Goal: Obtain resource: Obtain resource

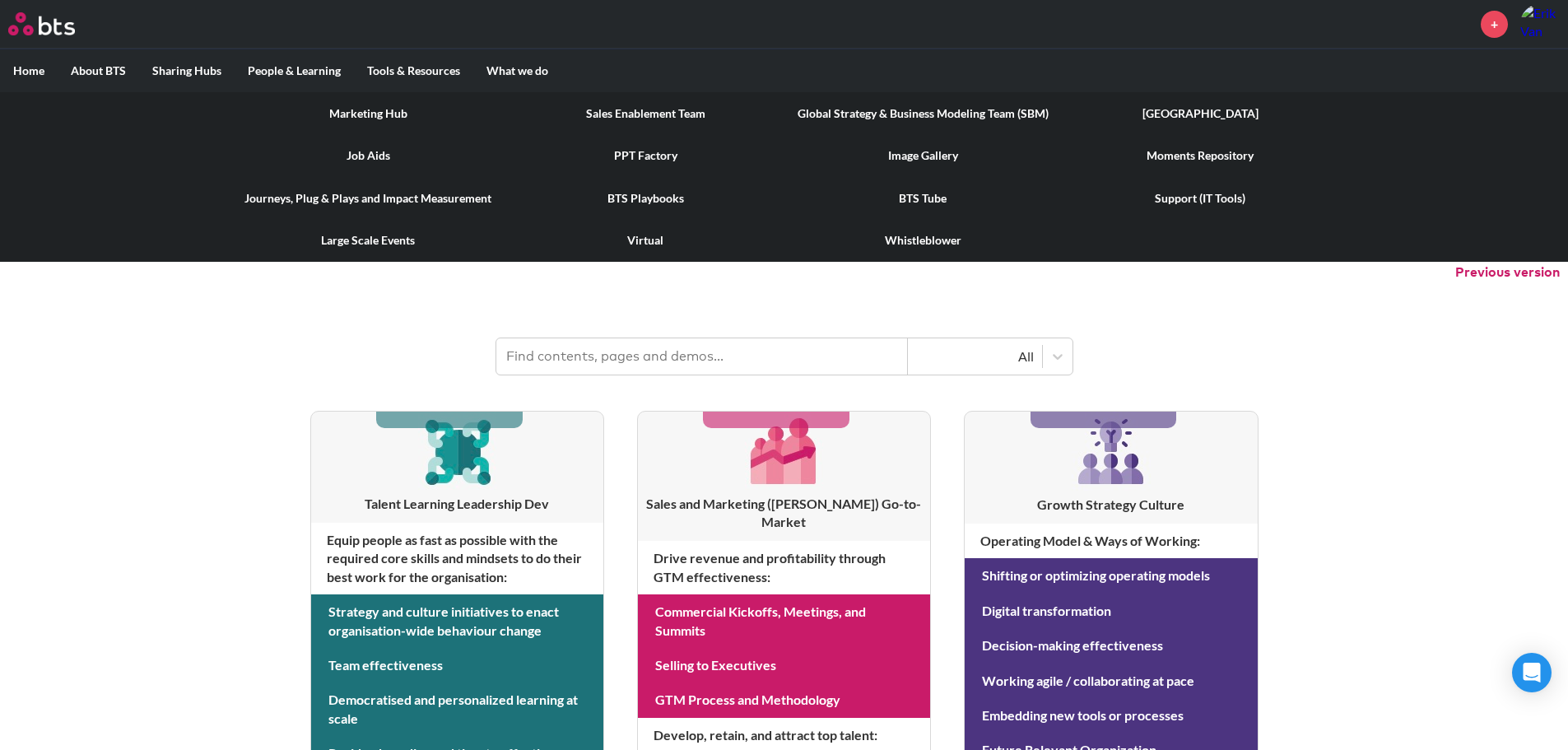
click at [935, 155] on link "Image Gallery" at bounding box center [923, 155] width 277 height 43
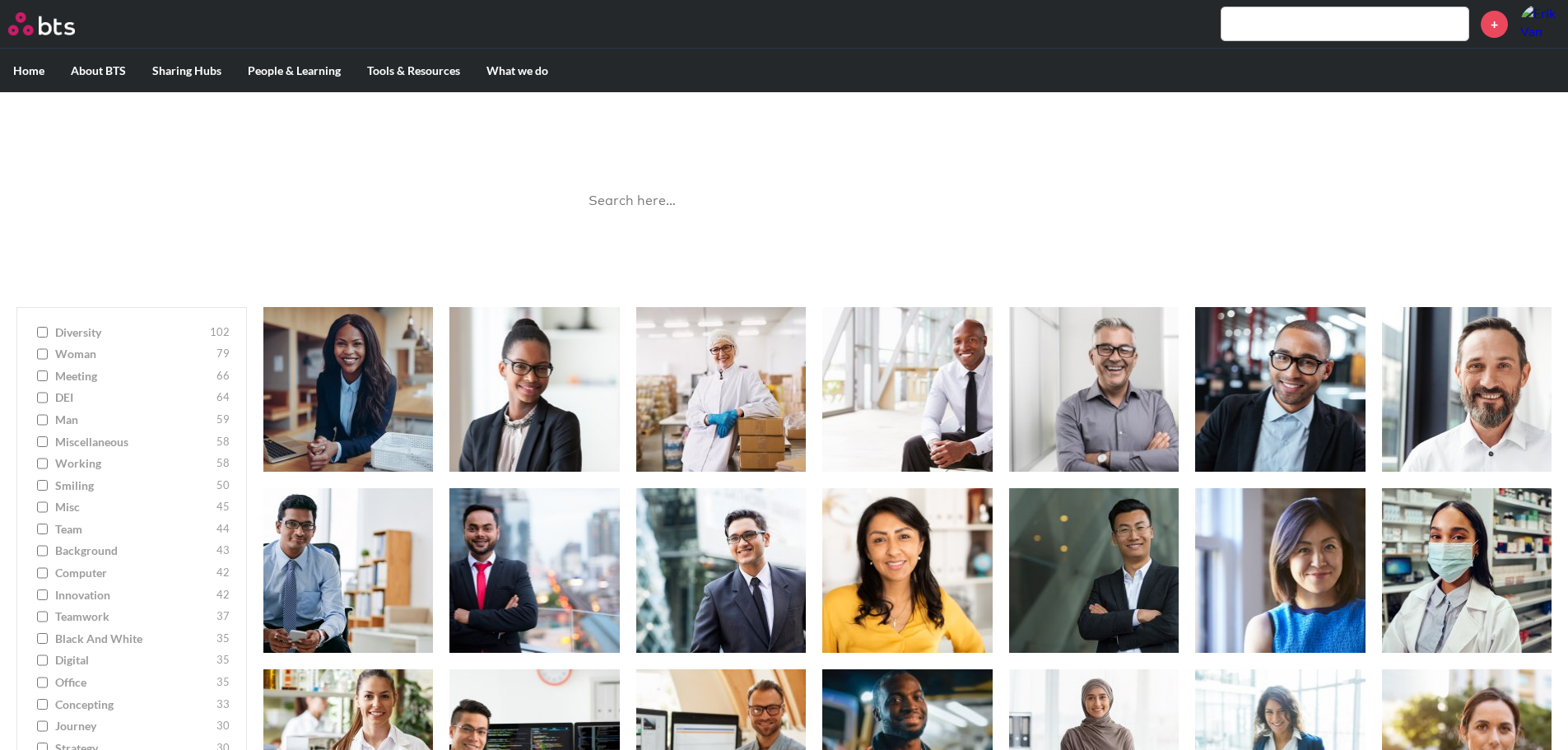
click at [685, 199] on input "search" at bounding box center [784, 201] width 411 height 44
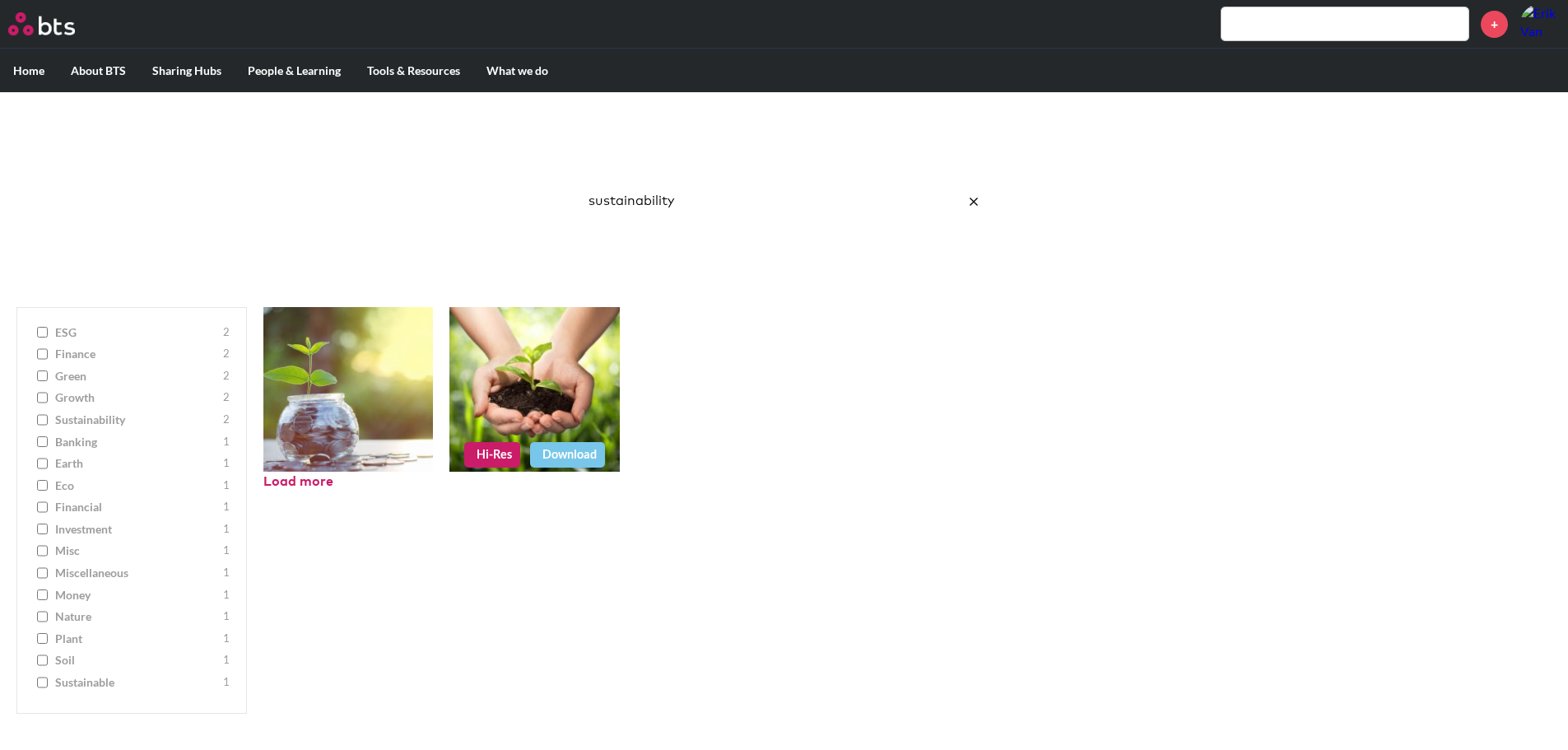
type input "sustainability"
click at [546, 459] on link "Download" at bounding box center [567, 454] width 75 height 24
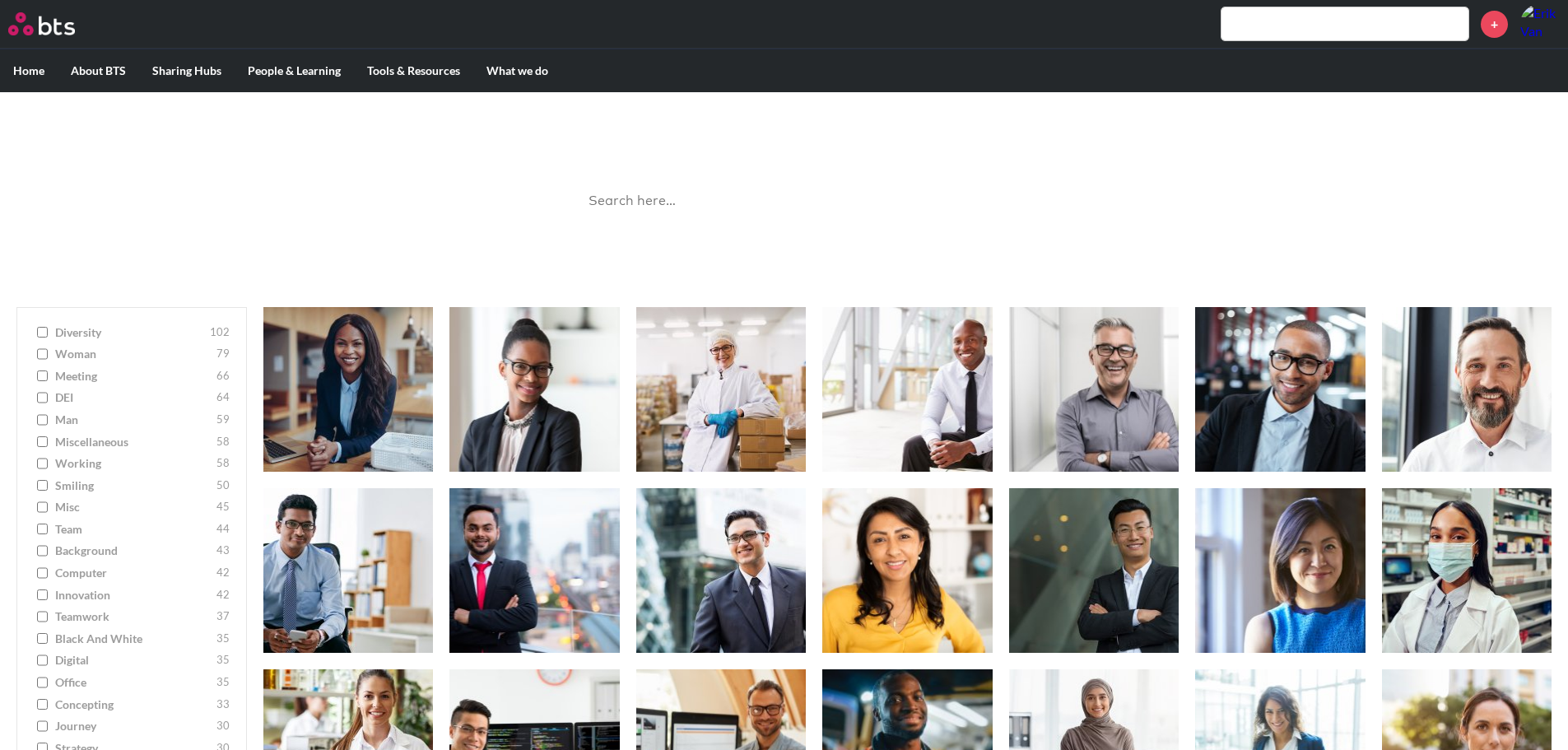
click at [667, 199] on input "search" at bounding box center [784, 201] width 411 height 44
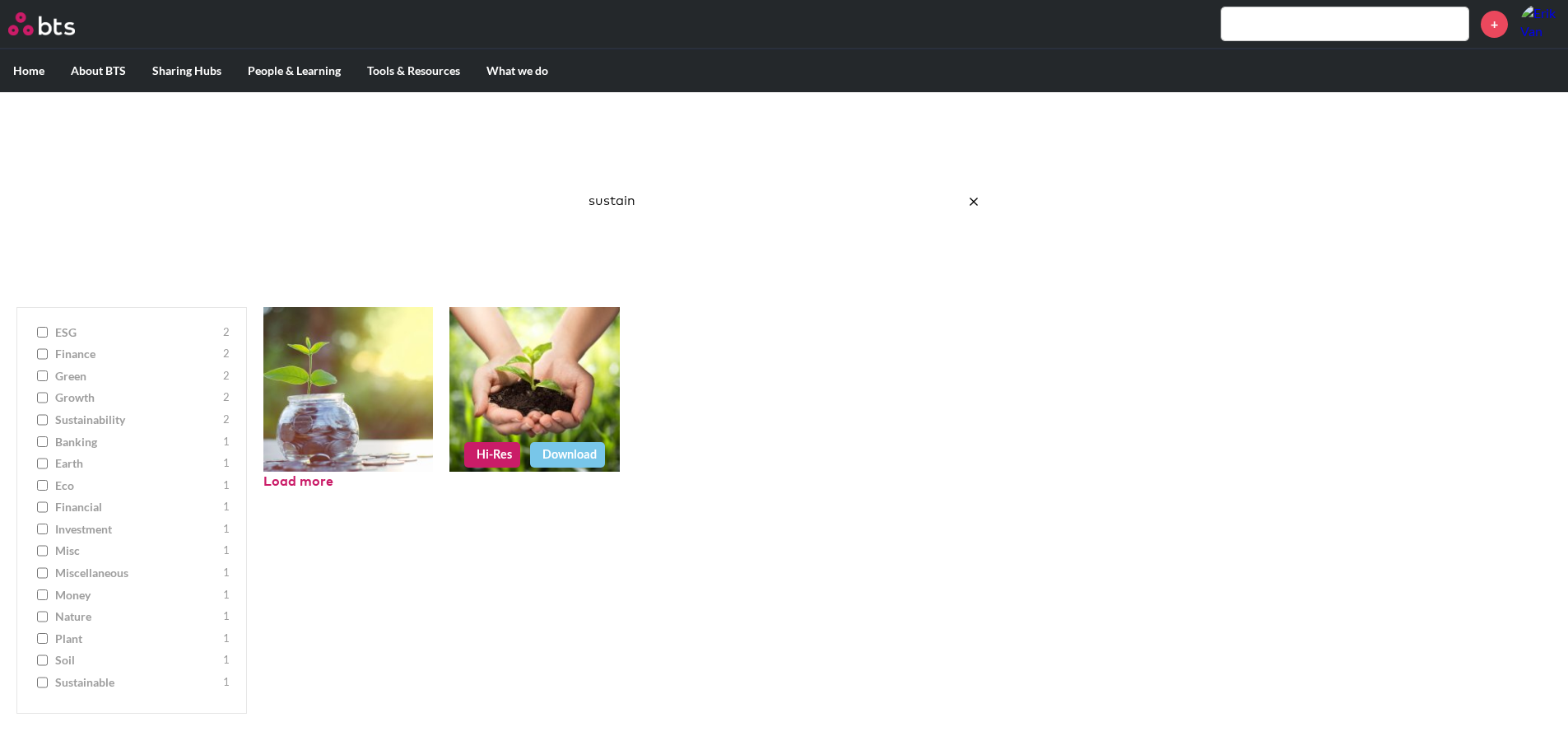
click at [492, 450] on link "Hi-Res" at bounding box center [492, 454] width 56 height 24
drag, startPoint x: 656, startPoint y: 202, endPoint x: 498, endPoint y: 189, distance: 158.5
click at [498, 189] on div "Image Gallery Best reusable photos in one place sustain Ask a Question/Provide …" at bounding box center [784, 191] width 1568 height 199
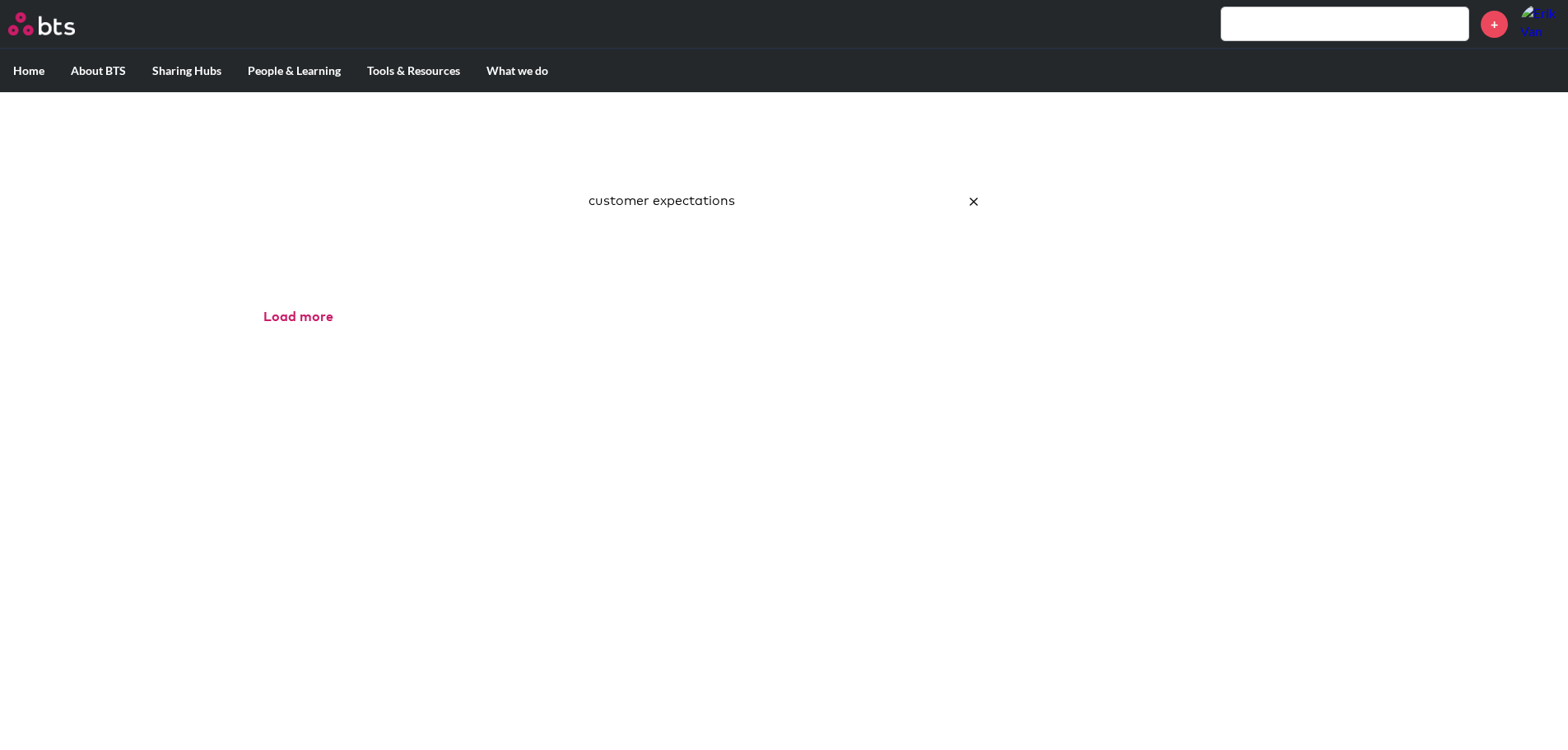
click button "submit" at bounding box center [0, 0] width 0 height 0
drag, startPoint x: 741, startPoint y: 205, endPoint x: 647, endPoint y: 204, distance: 94.0
click at [647, 204] on input "customer expectations" at bounding box center [784, 201] width 411 height 44
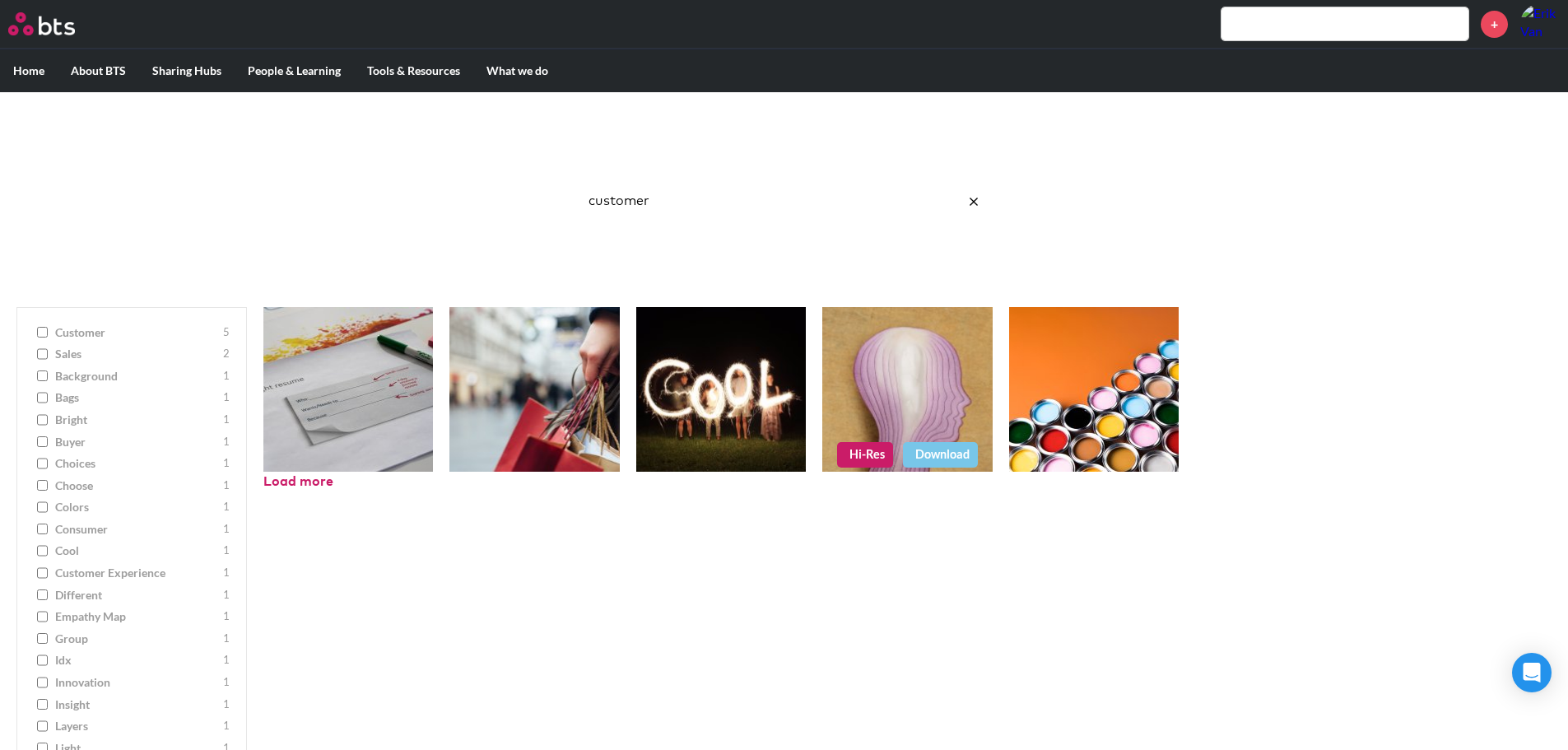
click at [865, 447] on link "Hi-Res" at bounding box center [865, 454] width 56 height 24
drag, startPoint x: 706, startPoint y: 207, endPoint x: 491, endPoint y: 200, distance: 215.1
click at [491, 200] on div "Image Gallery Best reusable photos in one place customer Ask a Question/Provide…" at bounding box center [784, 191] width 1568 height 199
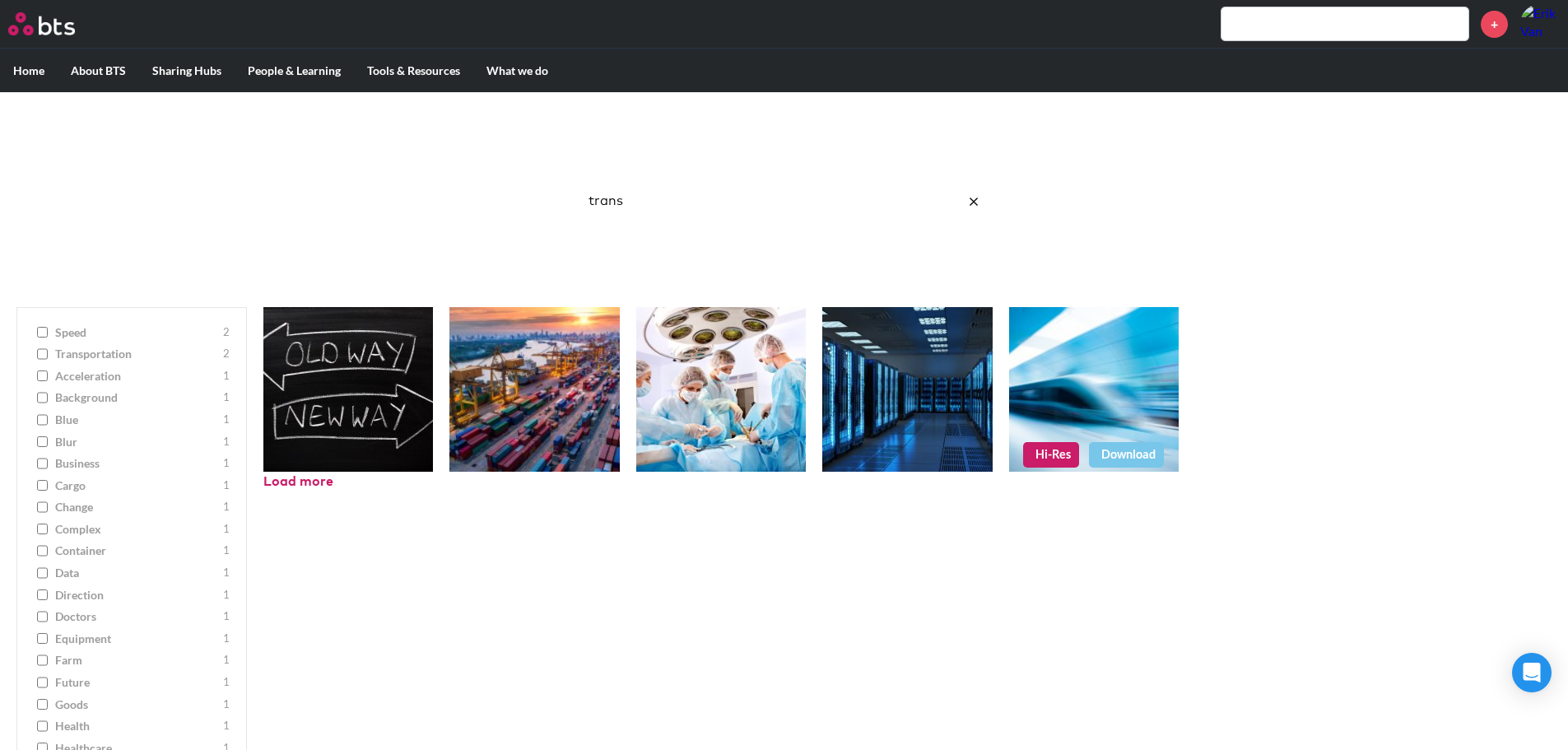
click at [1061, 459] on link "Hi-Res" at bounding box center [1051, 454] width 56 height 24
drag, startPoint x: 660, startPoint y: 208, endPoint x: 535, endPoint y: 196, distance: 125.6
click at [535, 196] on div "Image Gallery Best reusable photos in one place trans Ask a Question/Provide Fe…" at bounding box center [784, 191] width 1568 height 199
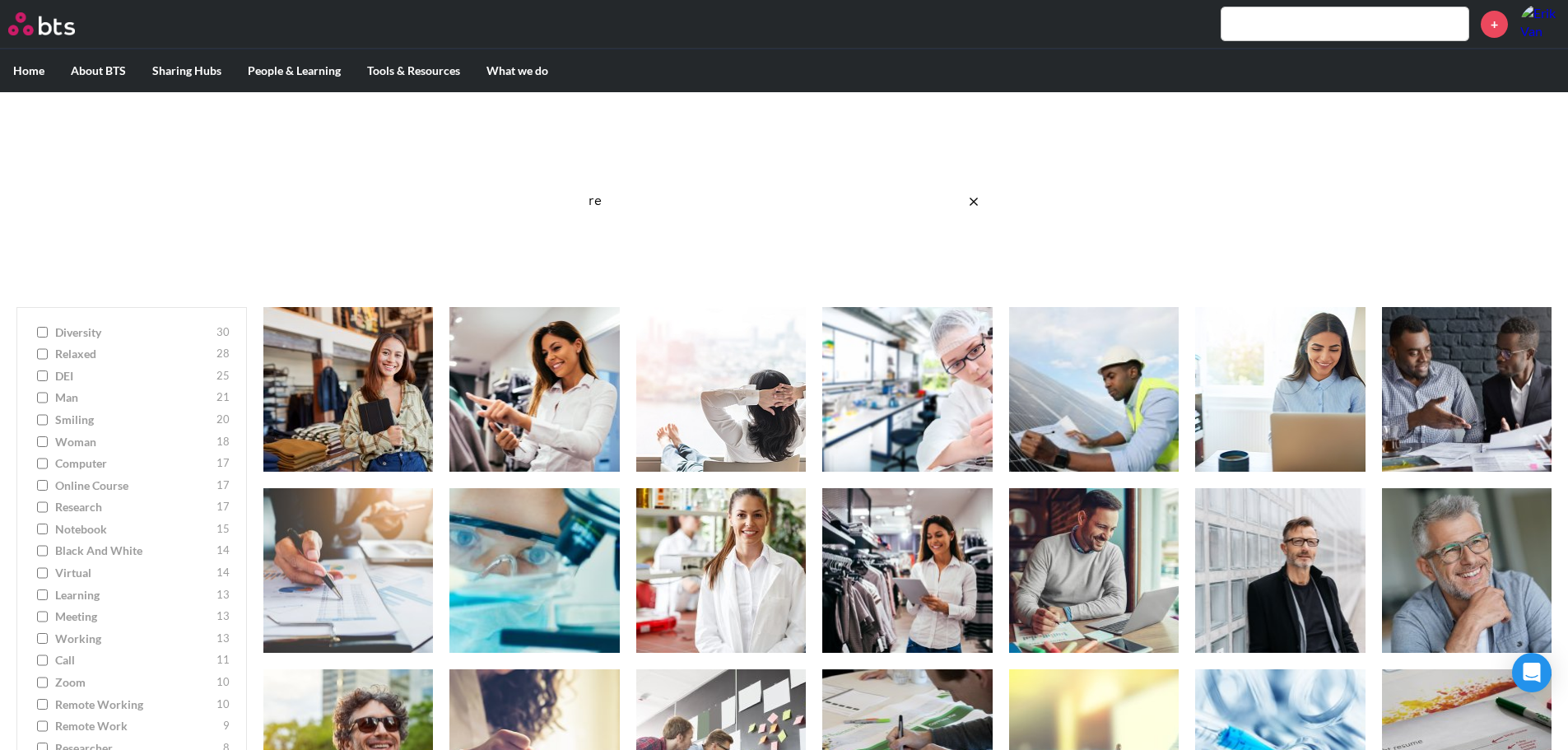
type input "r"
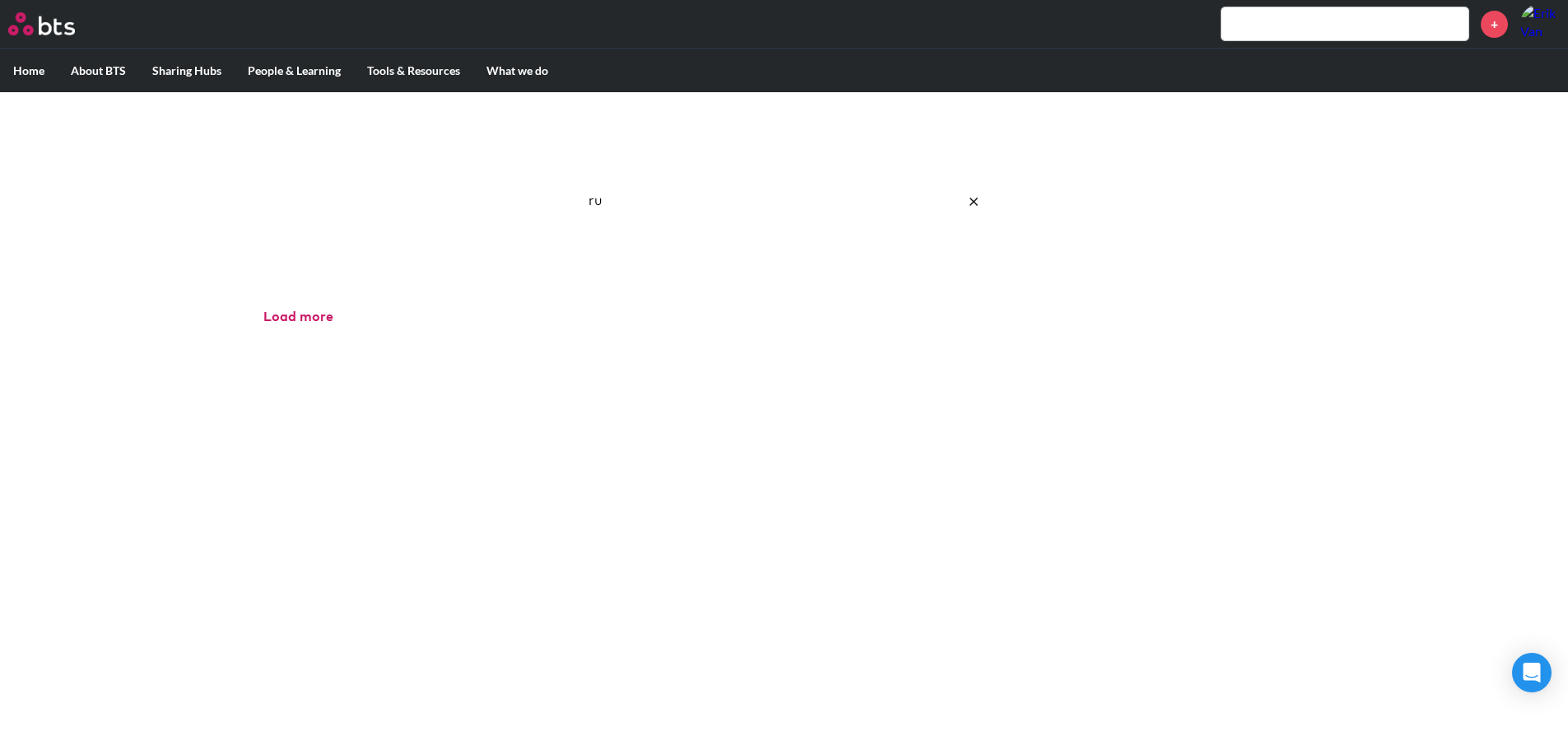
type input "r"
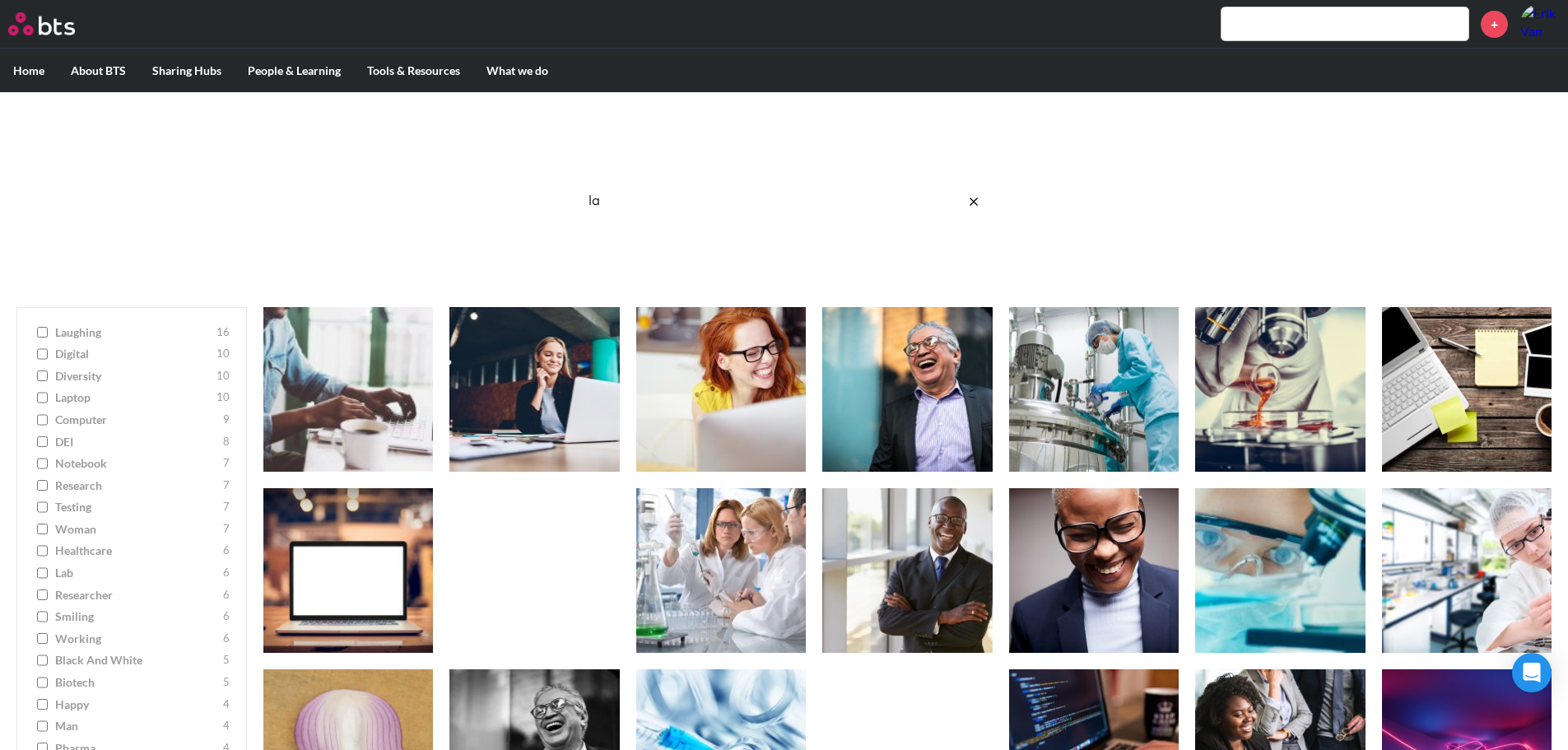
type input "l"
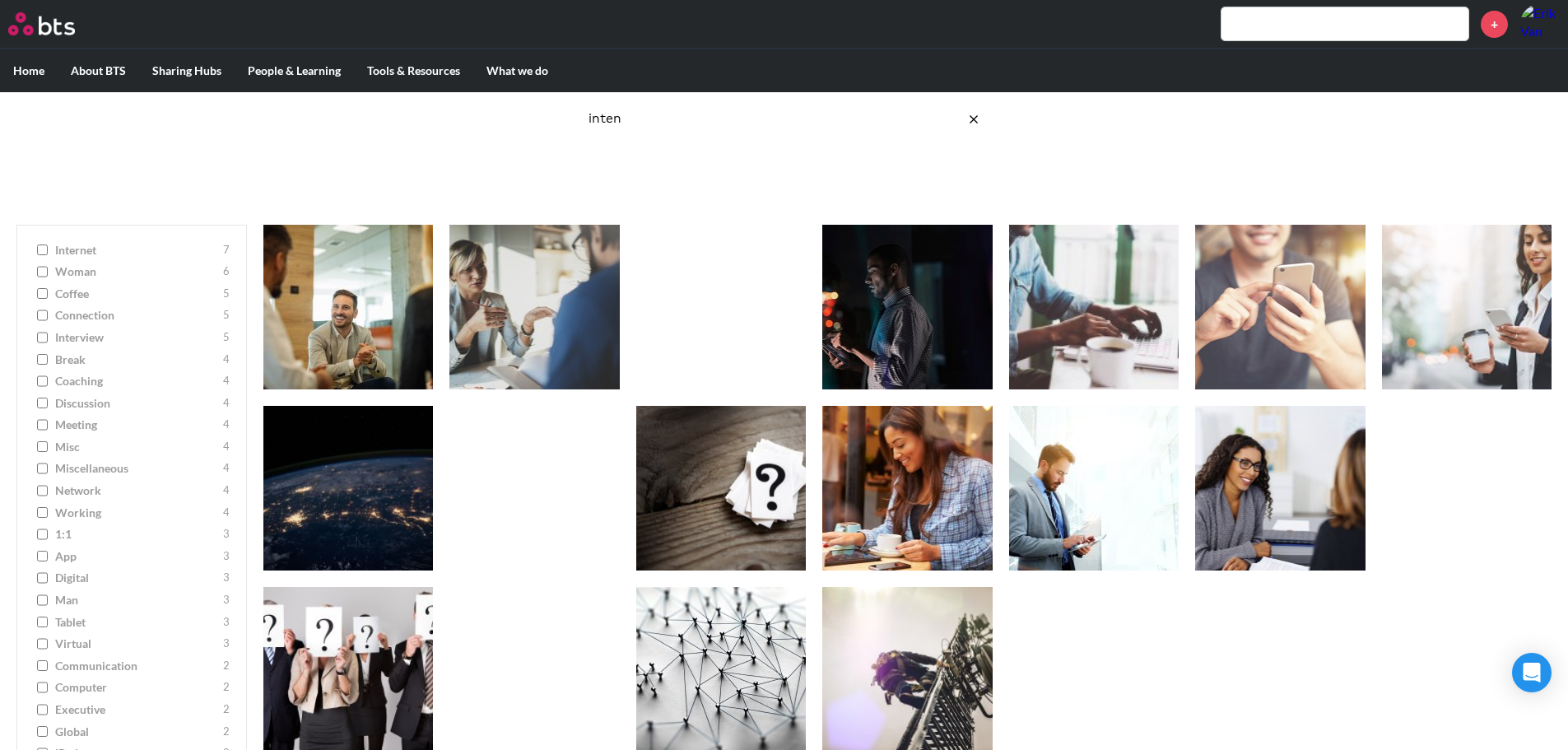
scroll to position [154, 0]
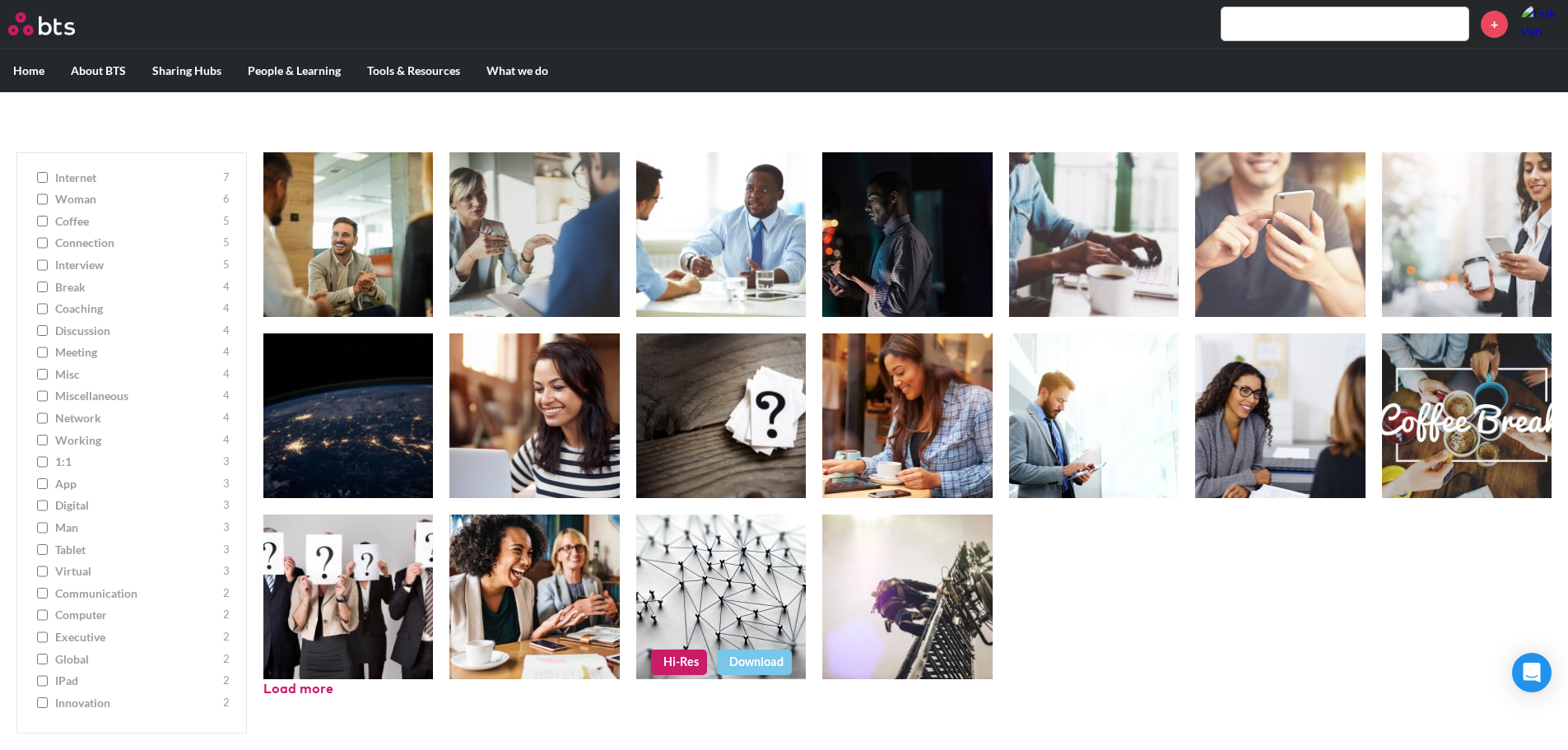
click at [676, 657] on link "Hi-Res" at bounding box center [679, 661] width 56 height 24
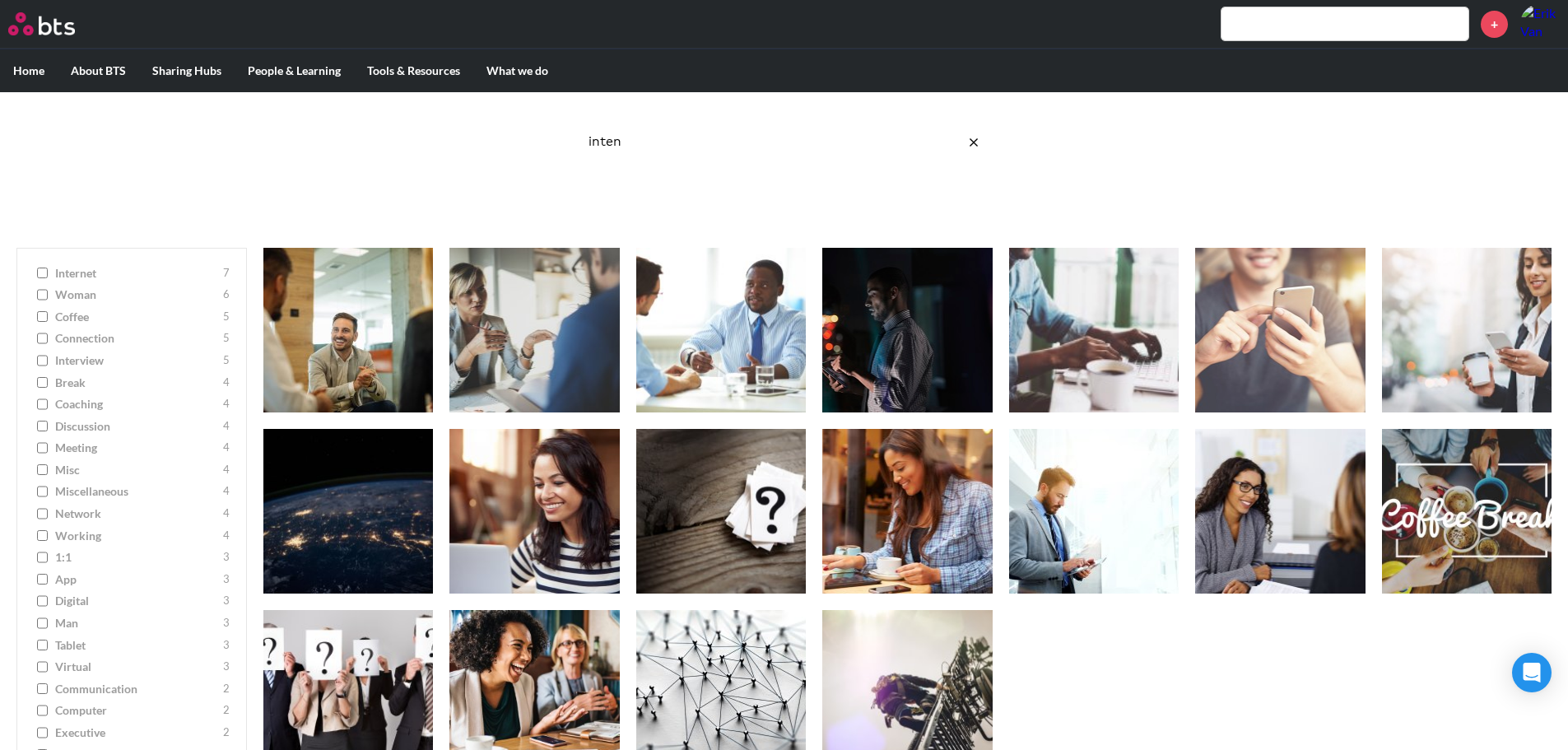
scroll to position [0, 0]
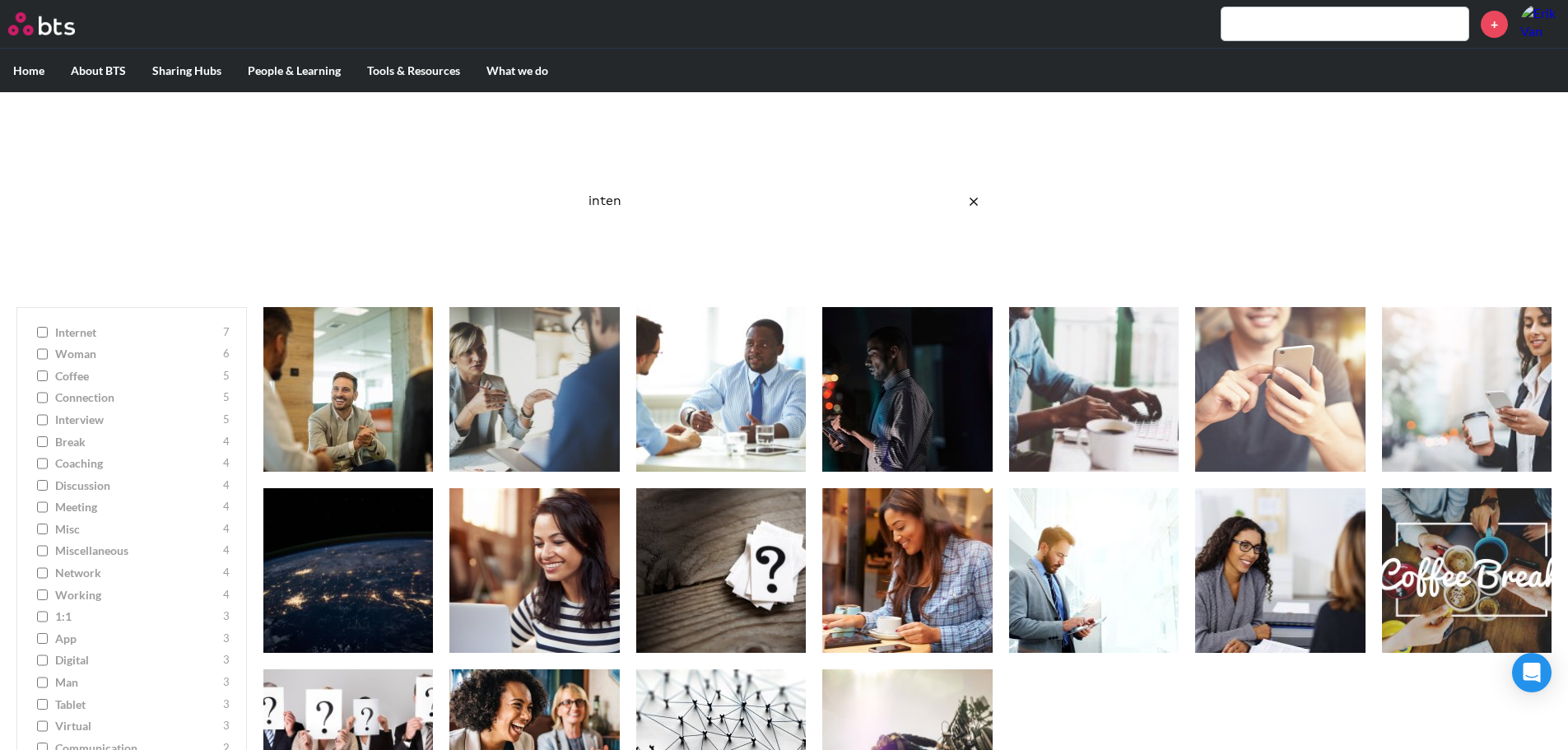
drag, startPoint x: 719, startPoint y: 194, endPoint x: 494, endPoint y: 202, distance: 225.1
click at [494, 202] on div "Image Gallery Best reusable photos in one place inten Ask a Question/Provide Fe…" at bounding box center [784, 191] width 1568 height 199
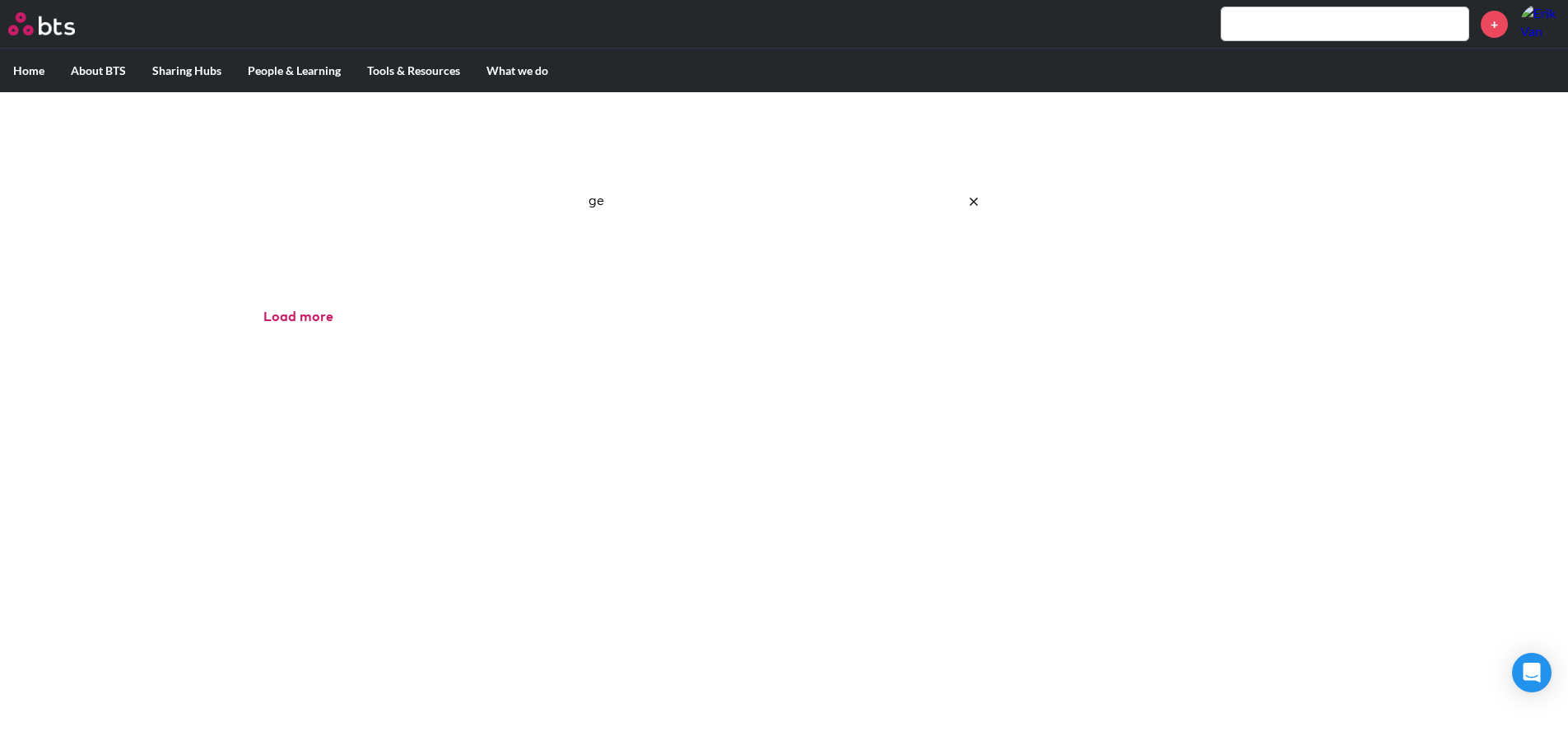
type input "g"
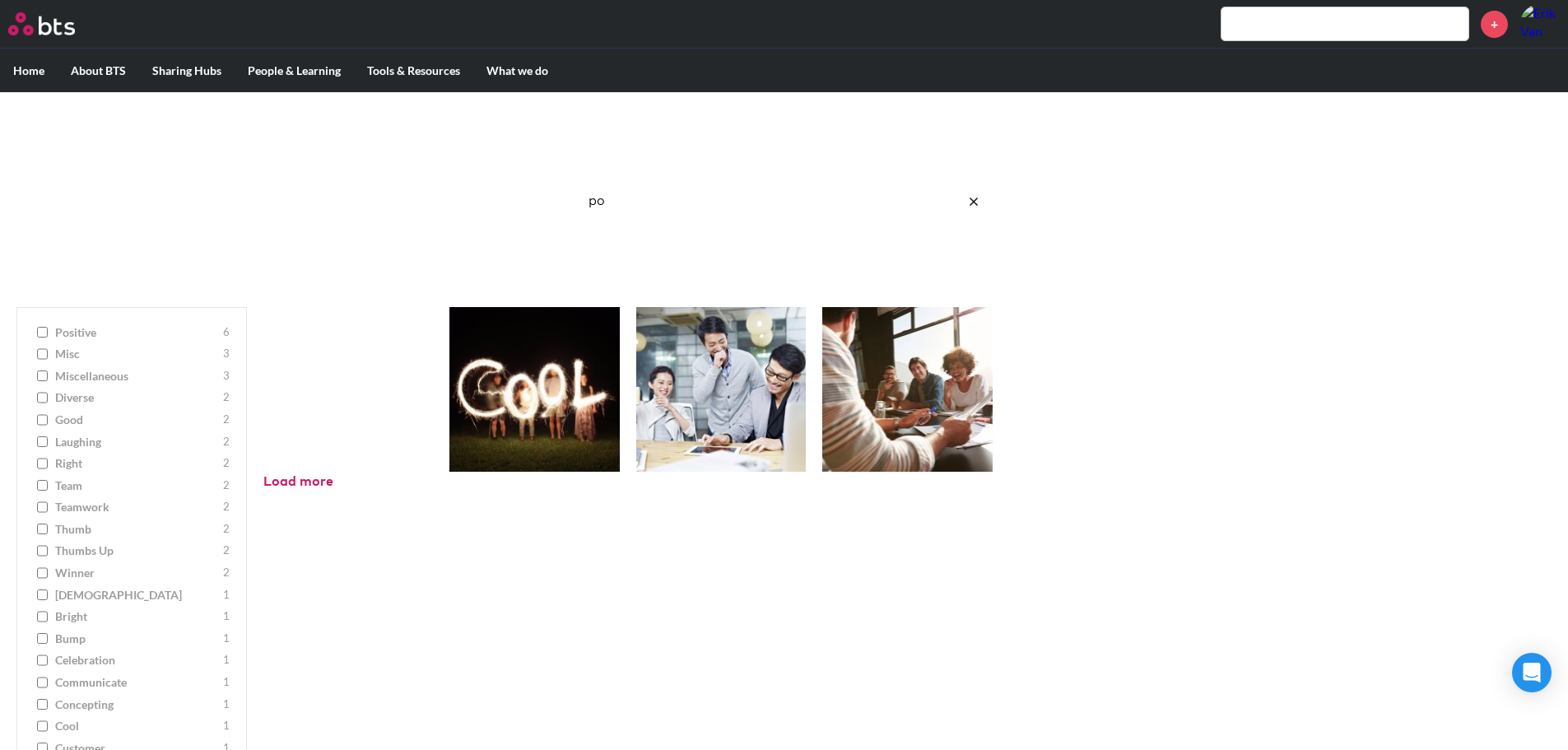
type input "p"
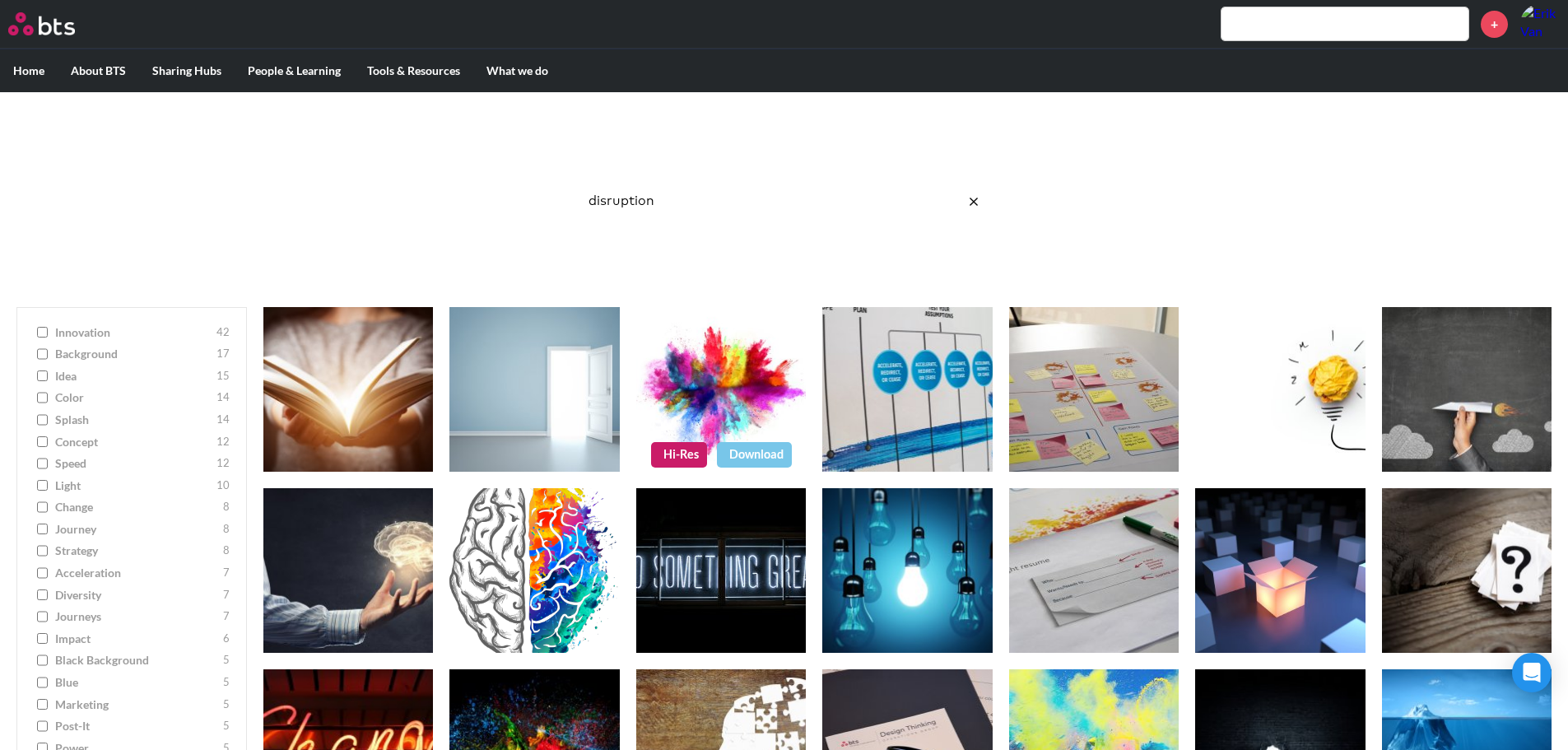
type input "disruption"
click at [695, 448] on link "Hi-Res" at bounding box center [679, 454] width 56 height 24
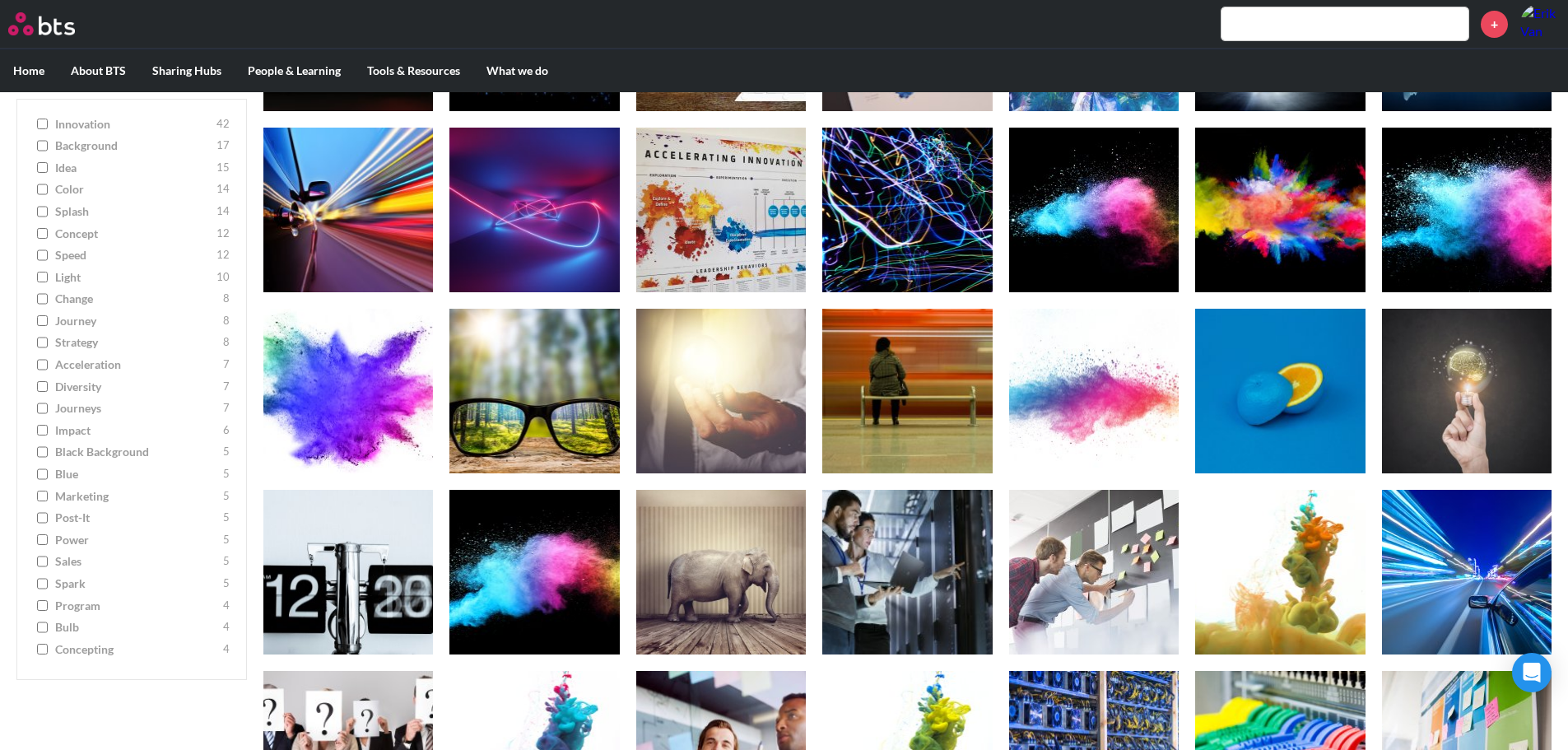
scroll to position [366, 0]
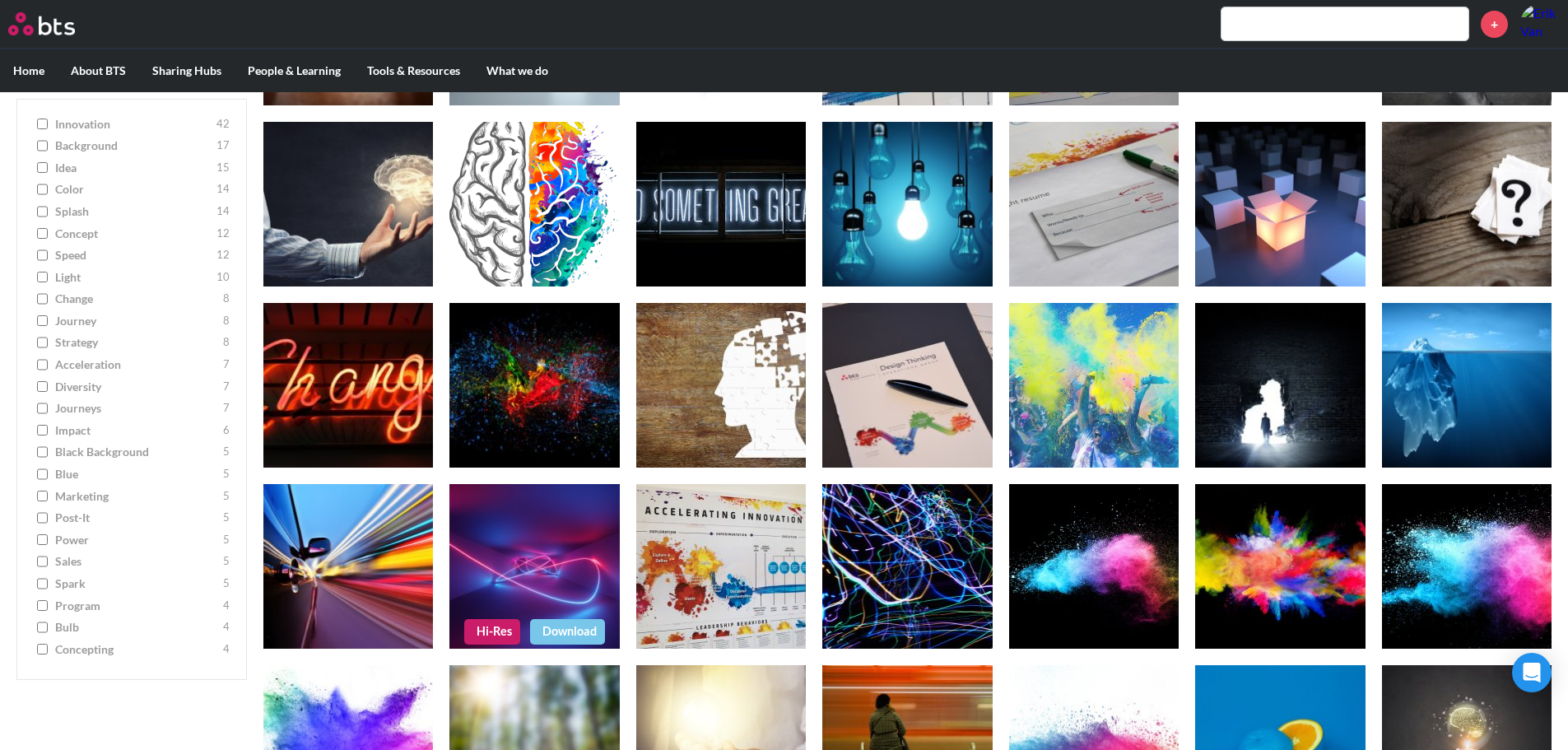
click at [488, 637] on link "Hi-Res" at bounding box center [492, 631] width 56 height 24
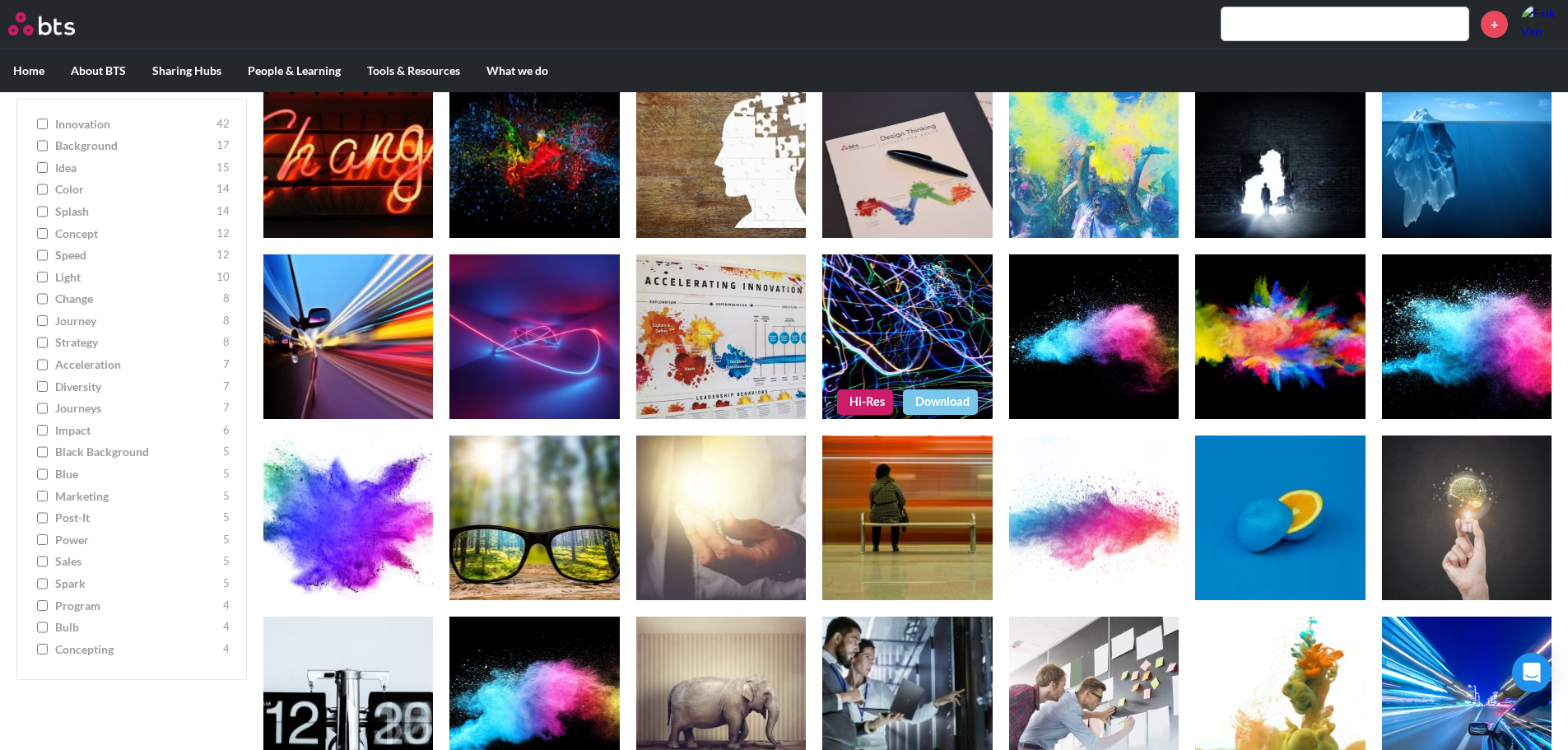
scroll to position [531, 0]
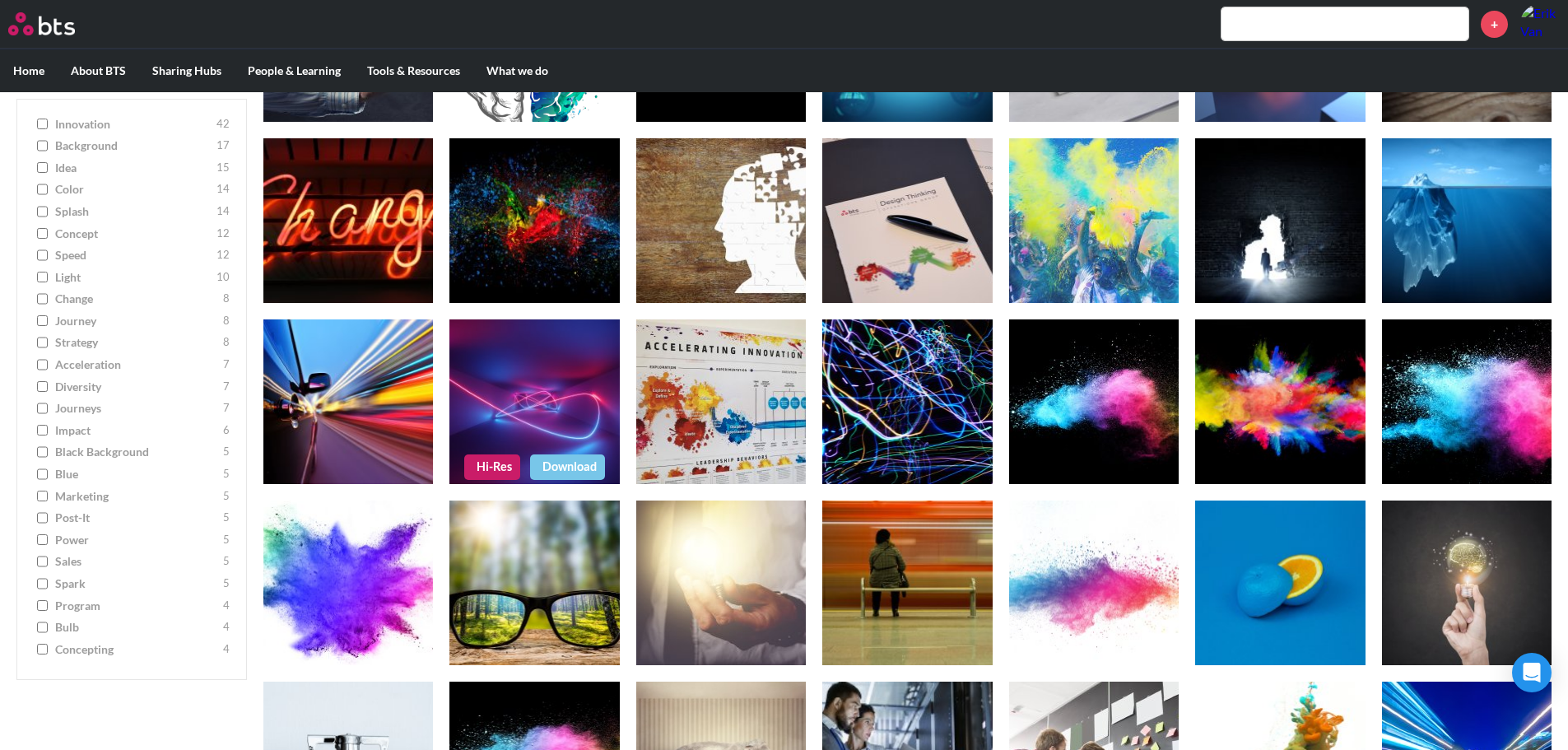
click at [496, 470] on link "Hi-Res" at bounding box center [492, 466] width 56 height 24
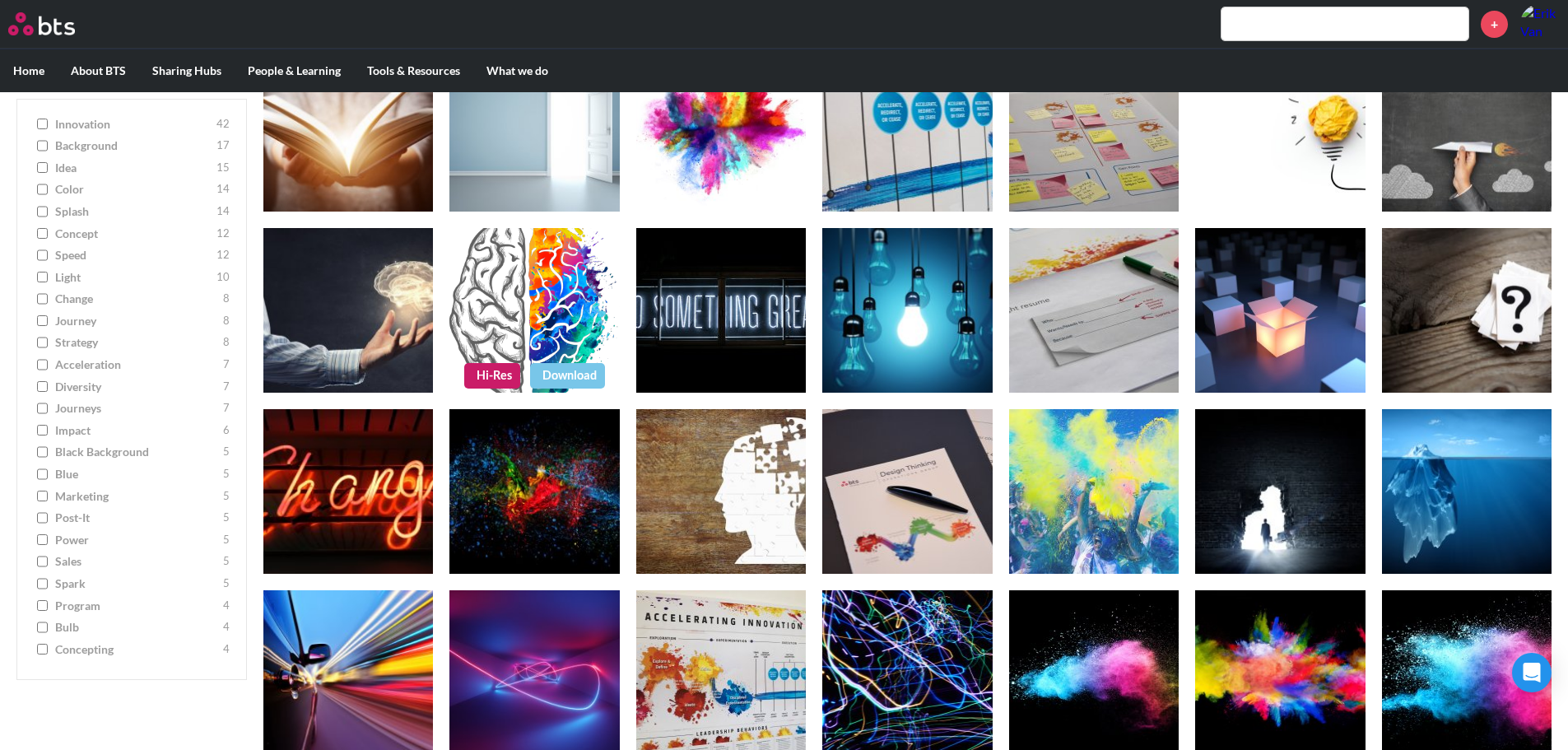
scroll to position [0, 0]
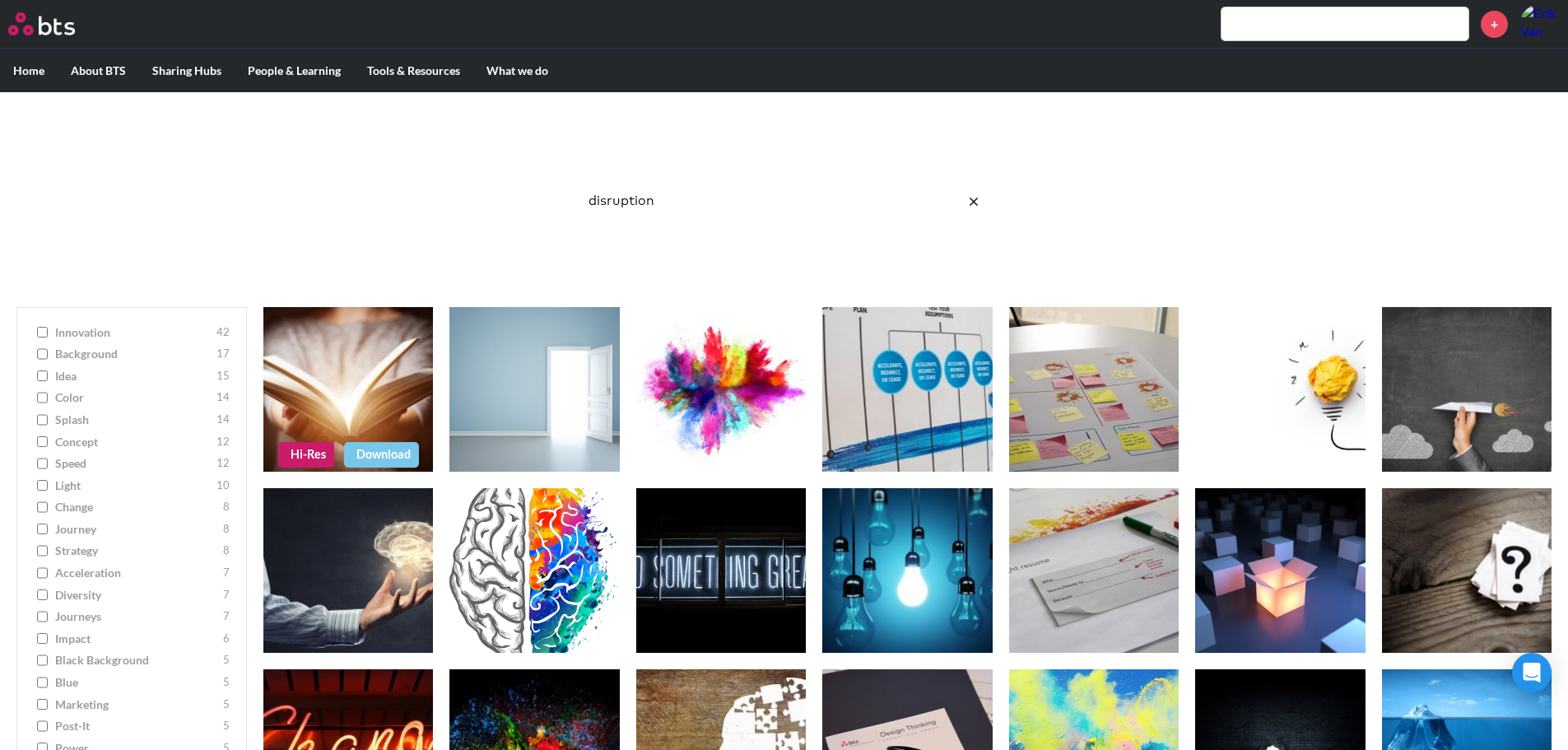
click at [304, 459] on link "Hi-Res" at bounding box center [306, 454] width 56 height 24
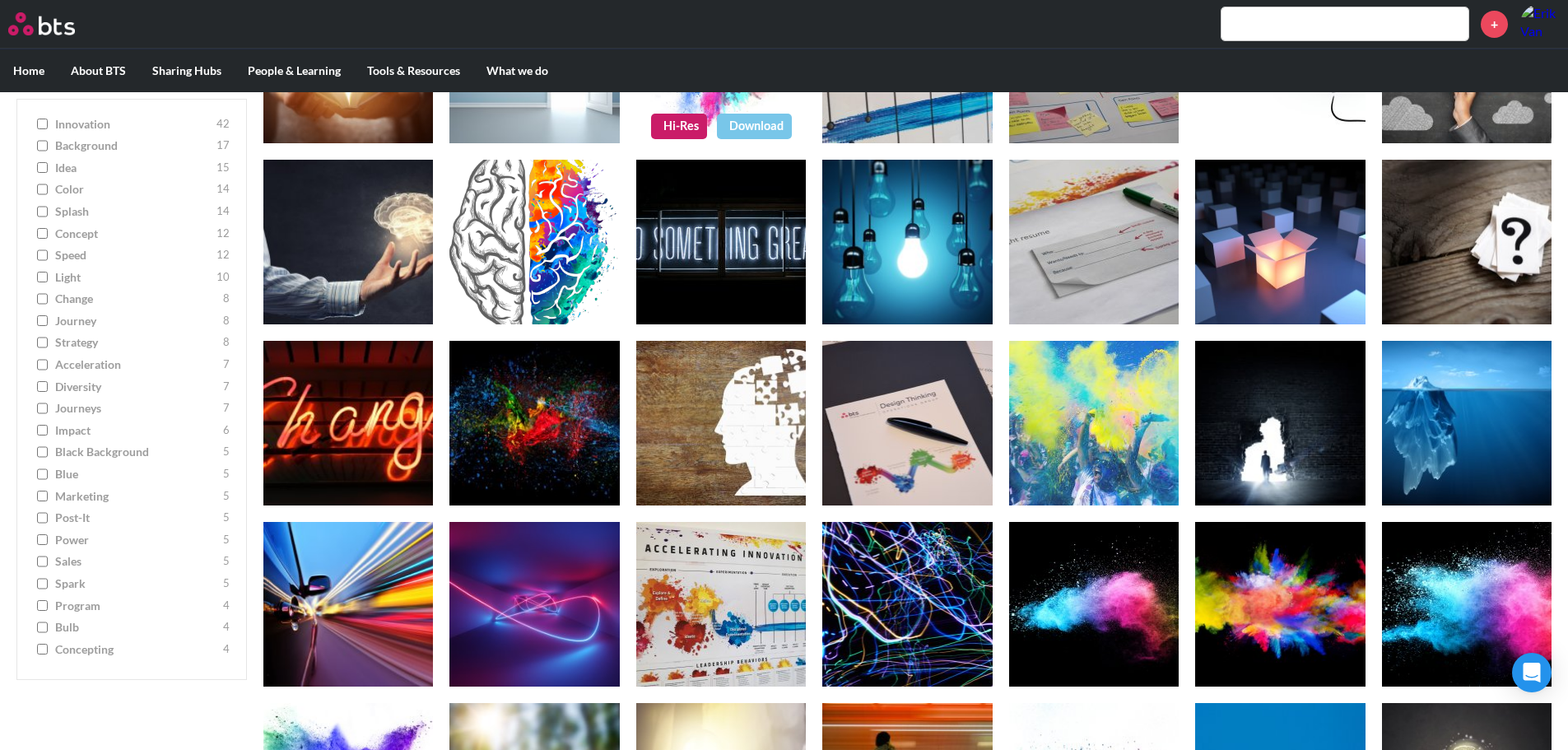
scroll to position [330, 0]
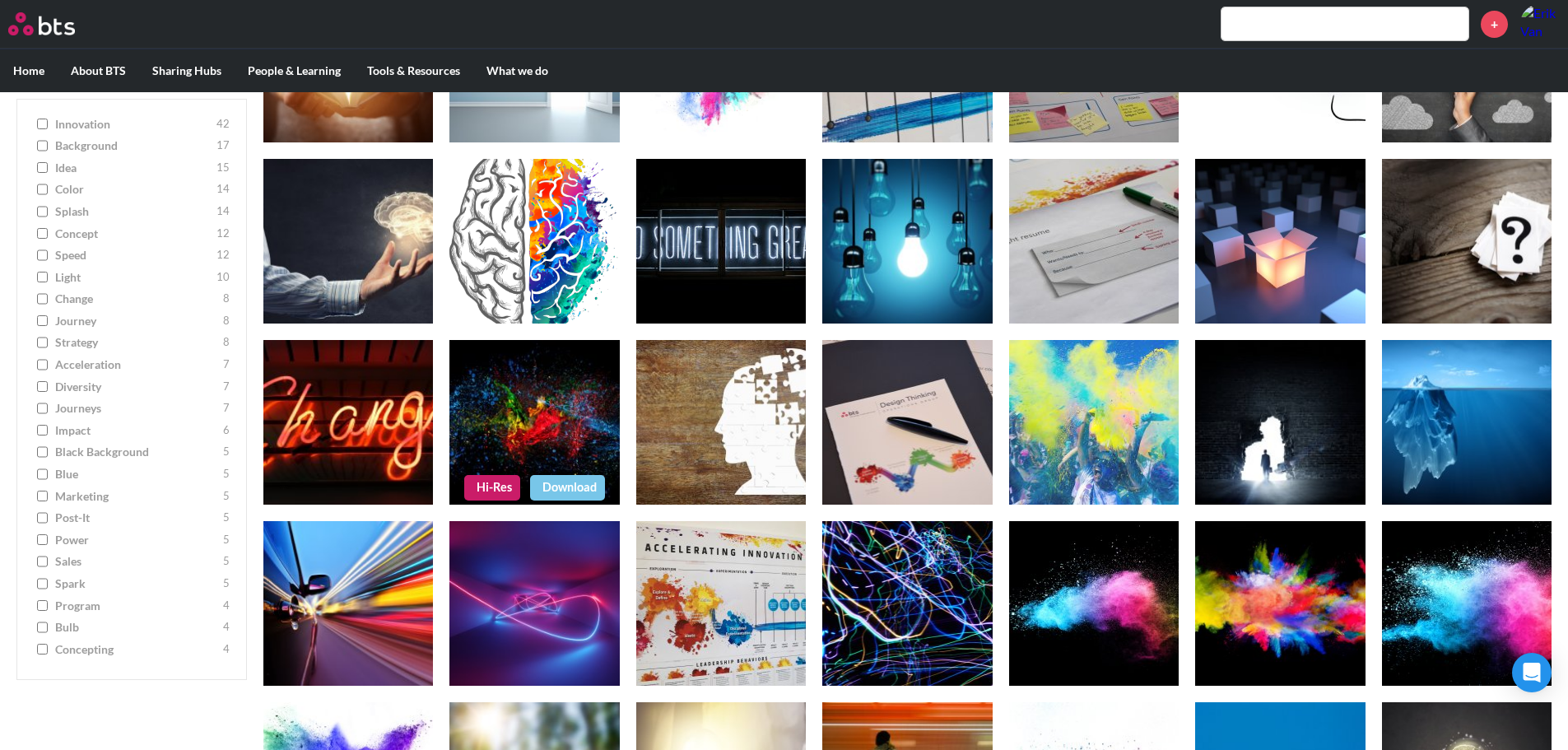
click at [490, 477] on link "Hi-Res" at bounding box center [492, 487] width 56 height 24
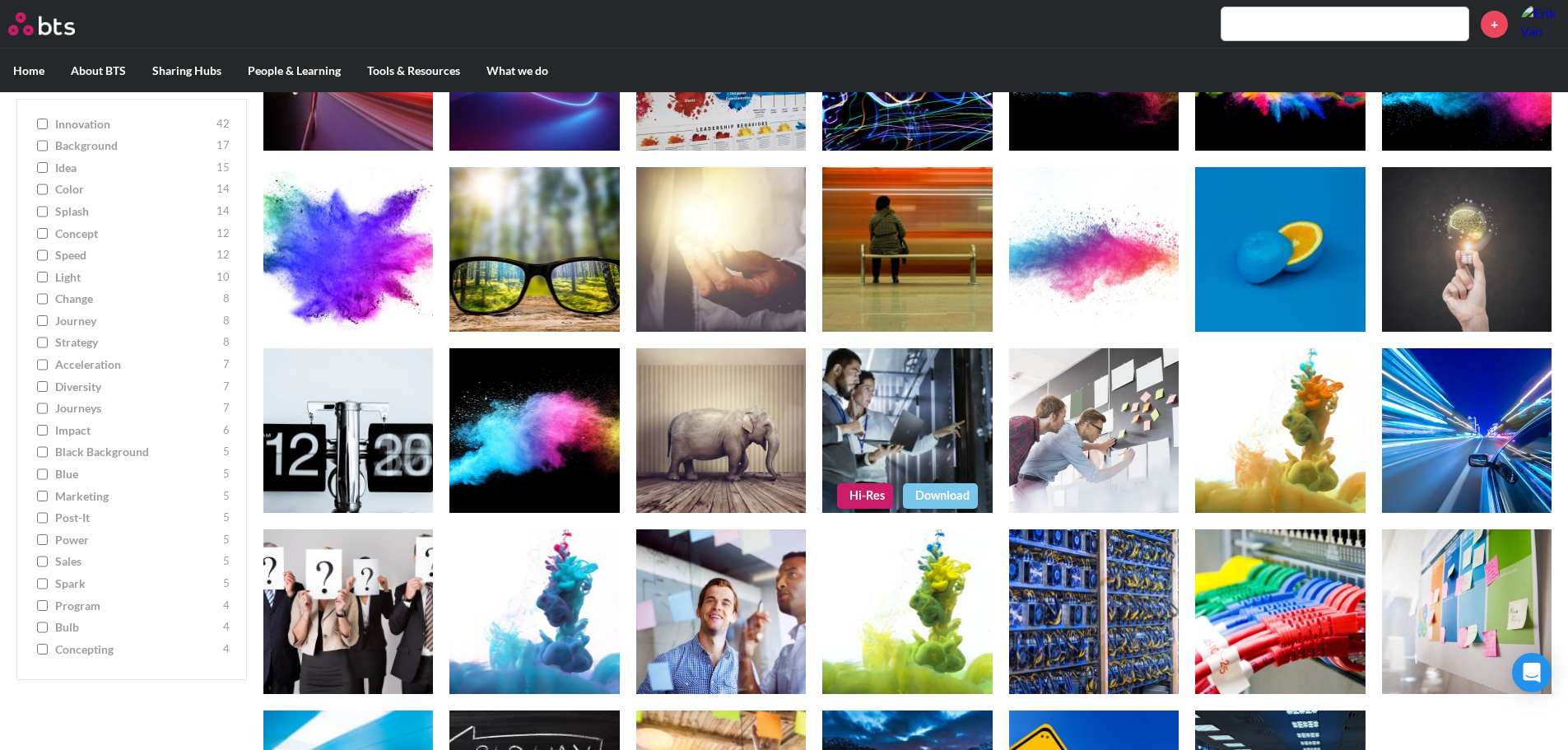
scroll to position [905, 0]
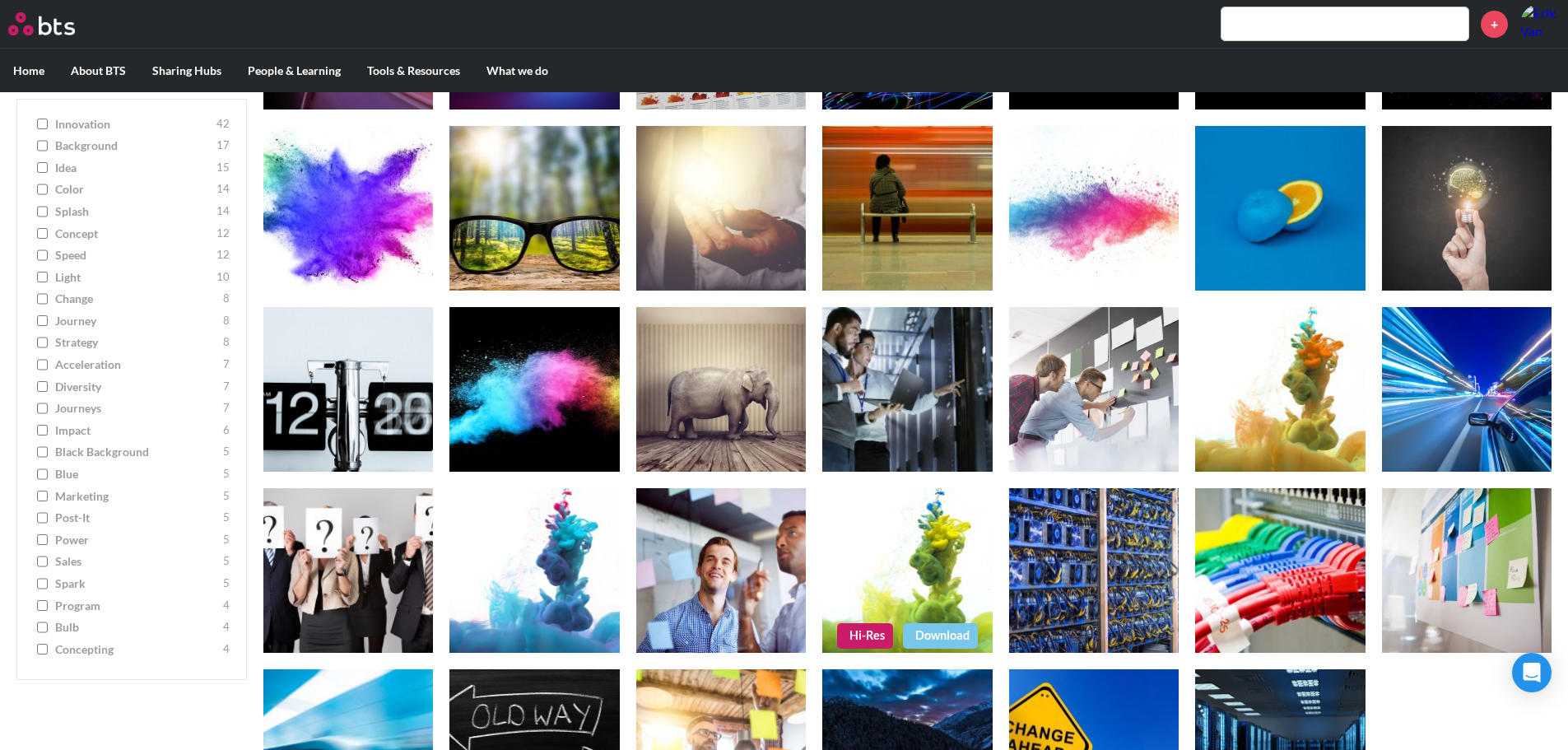
click at [858, 641] on link "Hi-Res" at bounding box center [865, 635] width 56 height 24
click at [507, 260] on figure at bounding box center [533, 207] width 170 height 164
click at [495, 270] on link "Hi-Res" at bounding box center [492, 273] width 56 height 24
